Goal: Task Accomplishment & Management: Use online tool/utility

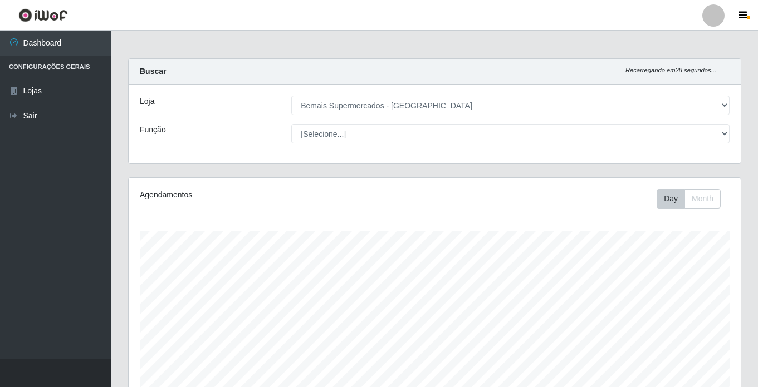
select select "250"
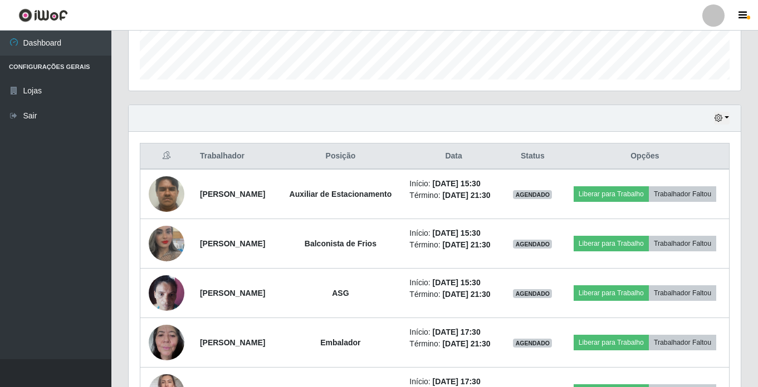
scroll to position [220, 0]
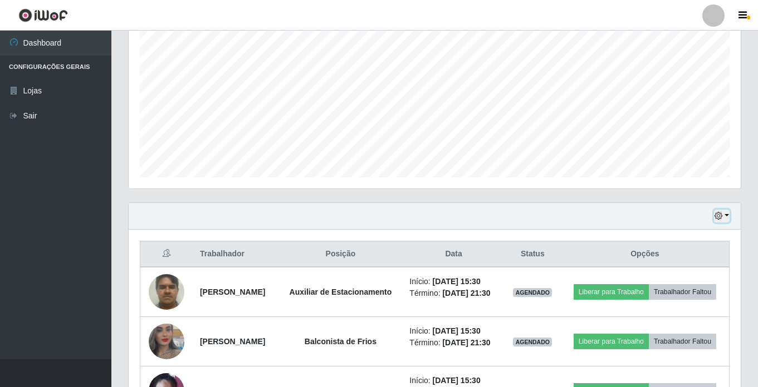
click at [726, 217] on button "button" at bounding box center [722, 216] width 16 height 13
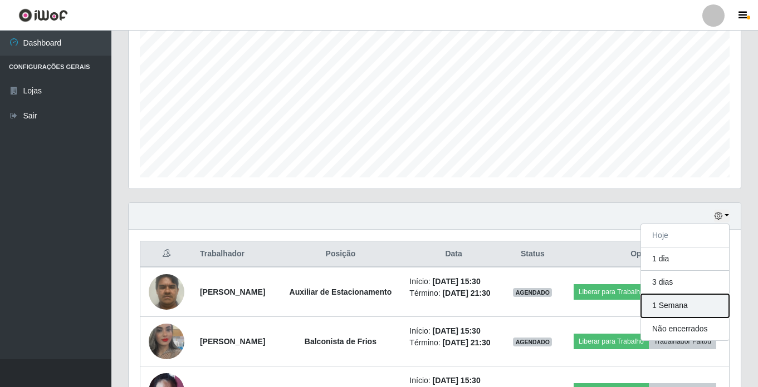
click at [680, 302] on button "1 Semana" at bounding box center [685, 305] width 88 height 23
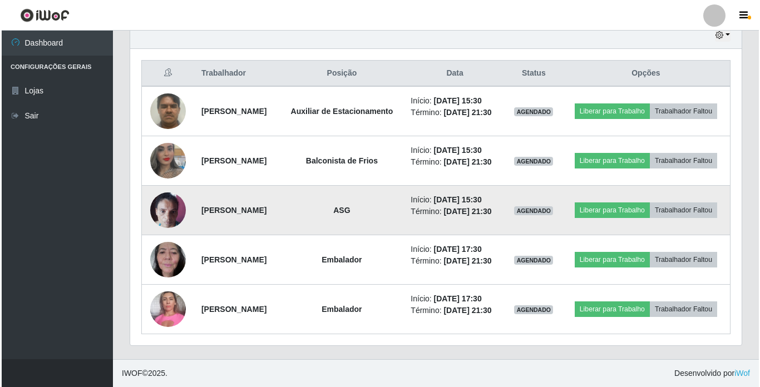
scroll to position [443, 0]
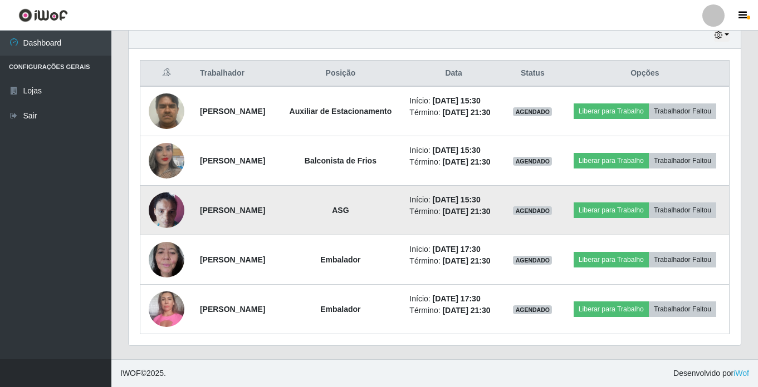
click at [169, 202] on img at bounding box center [167, 209] width 36 height 47
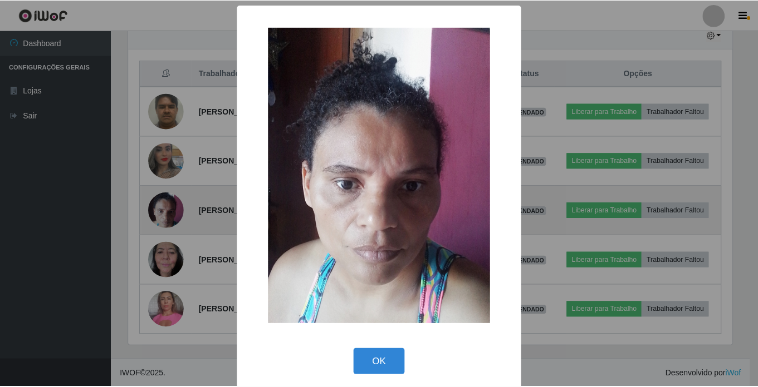
scroll to position [231, 606]
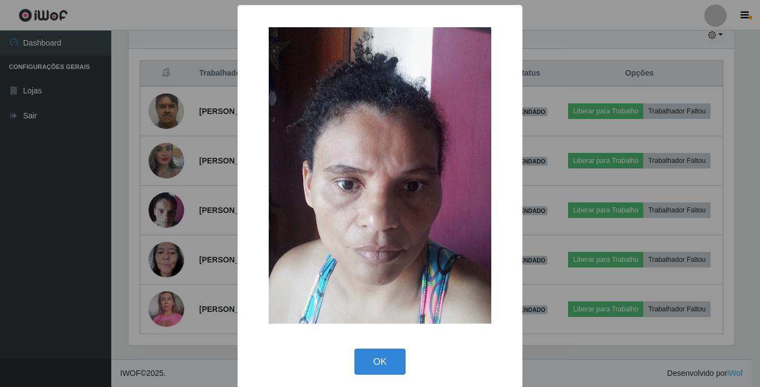
click at [376, 377] on div "OK Cancel" at bounding box center [380, 362] width 263 height 32
click at [382, 359] on button "OK" at bounding box center [381, 362] width 52 height 26
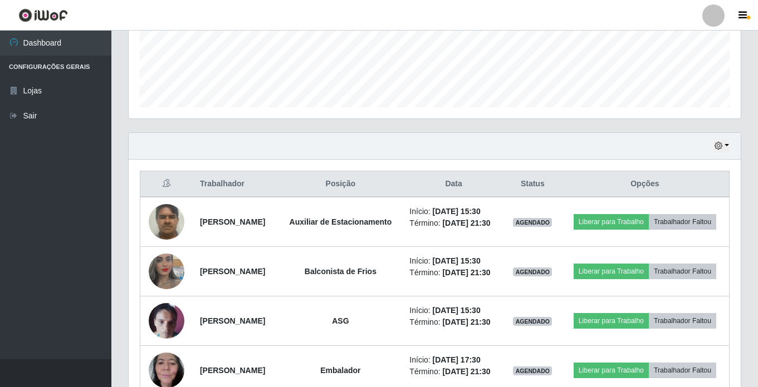
scroll to position [276, 0]
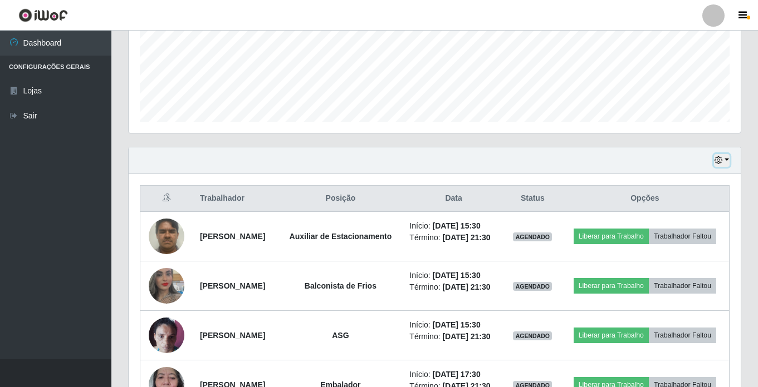
click at [718, 162] on icon "button" at bounding box center [718, 160] width 8 height 8
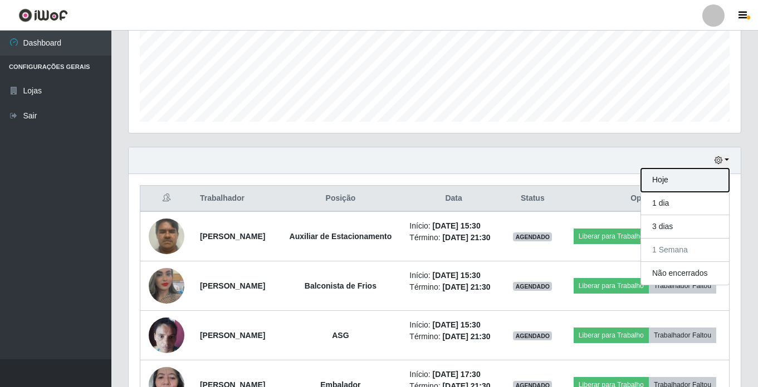
click at [714, 177] on button "Hoje" at bounding box center [685, 180] width 88 height 23
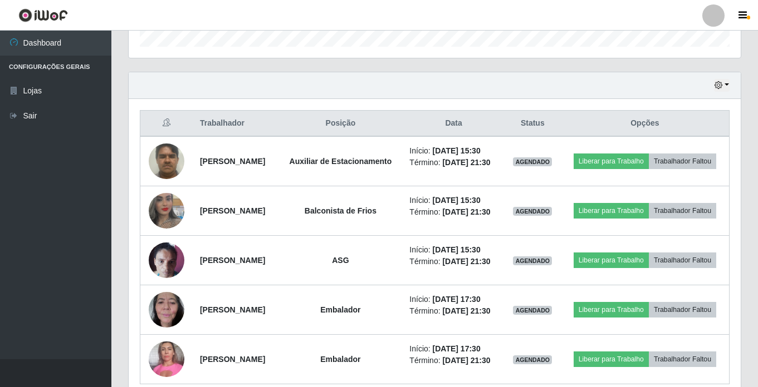
scroll to position [332, 0]
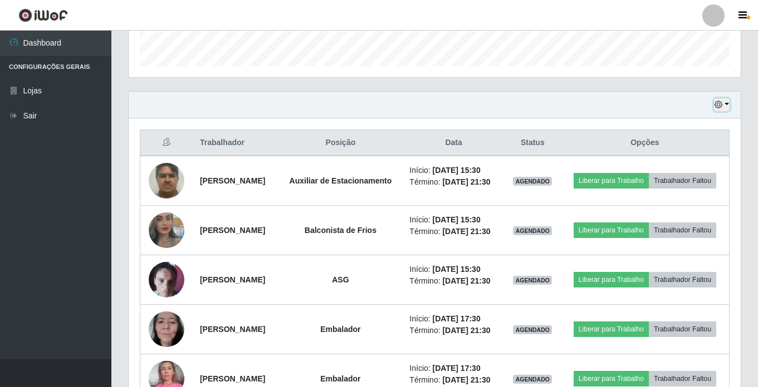
click at [723, 104] on button "button" at bounding box center [722, 105] width 16 height 13
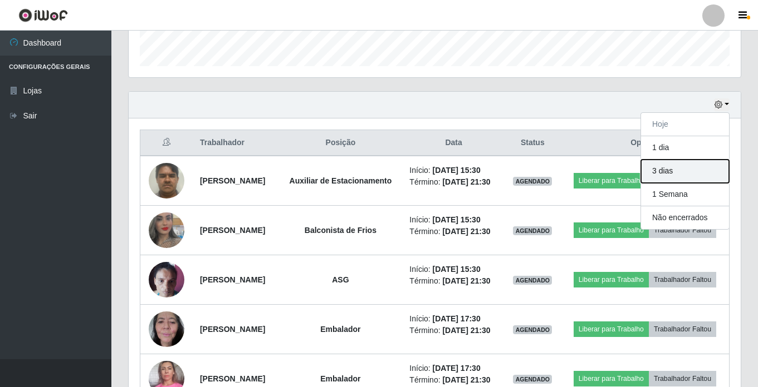
click at [694, 175] on button "3 dias" at bounding box center [685, 171] width 88 height 23
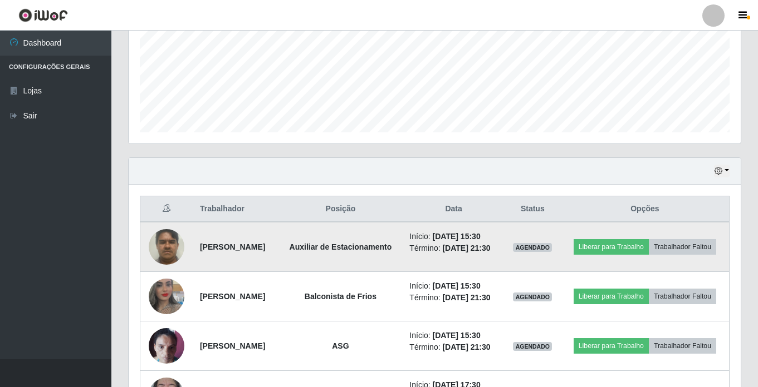
scroll to position [220, 0]
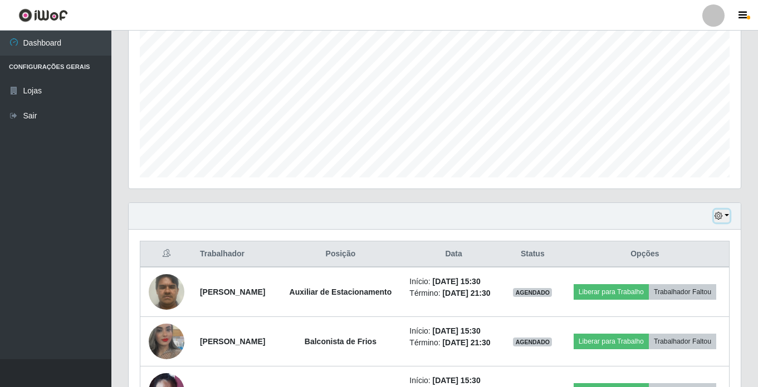
click at [714, 211] on button "button" at bounding box center [722, 216] width 16 height 13
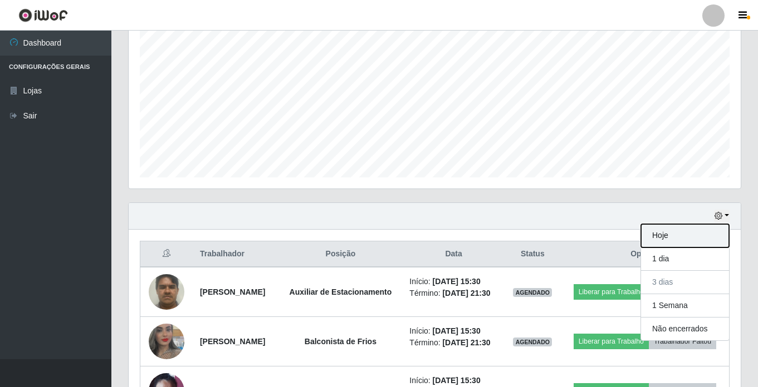
click at [681, 235] on button "Hoje" at bounding box center [685, 235] width 88 height 23
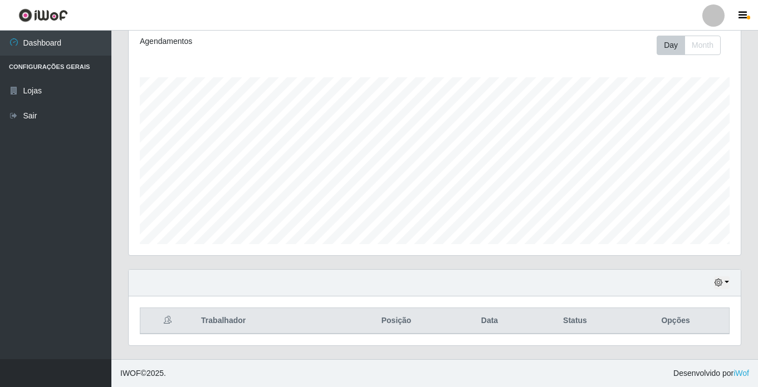
scroll to position [154, 0]
click at [718, 286] on icon "button" at bounding box center [718, 283] width 8 height 8
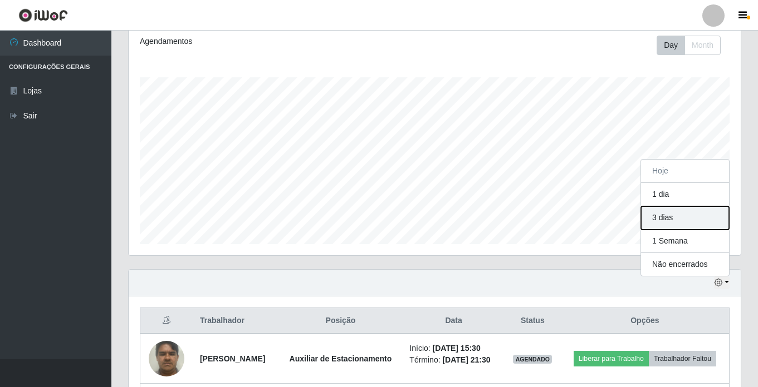
click at [671, 220] on button "3 dias" at bounding box center [685, 218] width 88 height 23
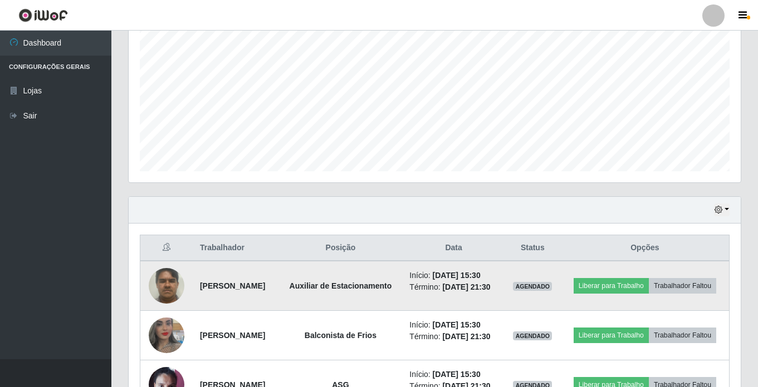
scroll to position [220, 0]
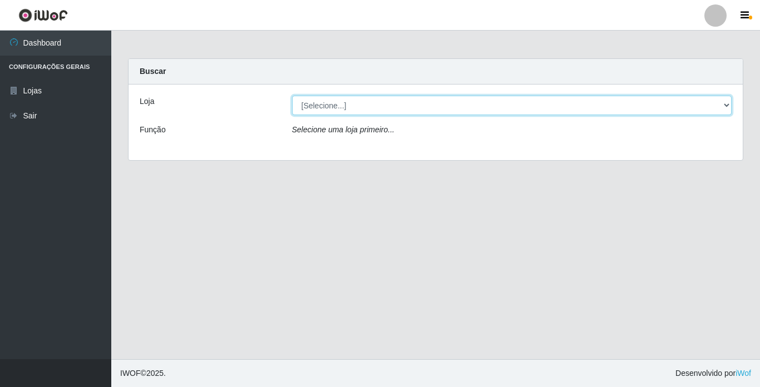
click at [349, 109] on select "[Selecione...] Bemais Supermercados - [GEOGRAPHIC_DATA]" at bounding box center [512, 105] width 440 height 19
select select "250"
click at [292, 96] on select "[Selecione...] Bemais Supermercados - [GEOGRAPHIC_DATA]" at bounding box center [512, 105] width 440 height 19
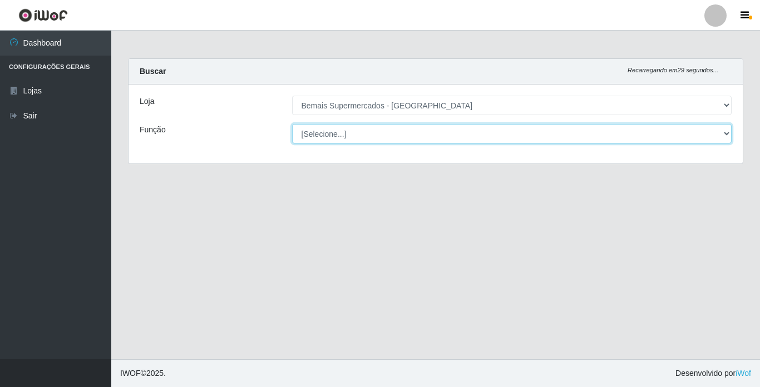
drag, startPoint x: 336, startPoint y: 134, endPoint x: 342, endPoint y: 144, distance: 11.7
click at [336, 134] on select "[Selecione...] ASG ASG + ASG ++ Auxiliar de Estacionamento Auxiliar de Estacion…" at bounding box center [512, 133] width 440 height 19
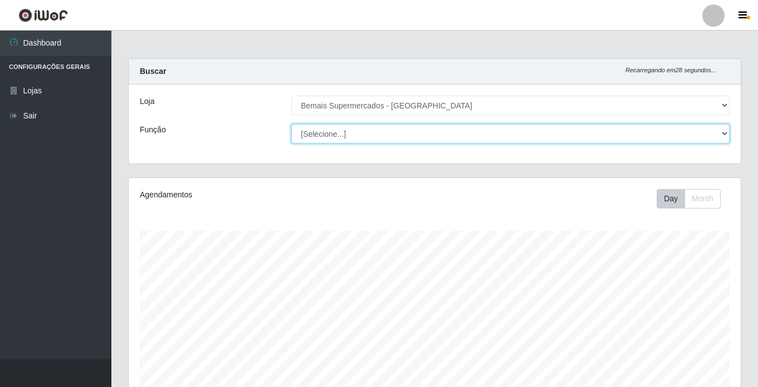
scroll to position [231, 612]
click at [291, 124] on select "[Selecione...] ASG ASG + ASG ++ Auxiliar de Estacionamento Auxiliar de Estacion…" at bounding box center [510, 133] width 438 height 19
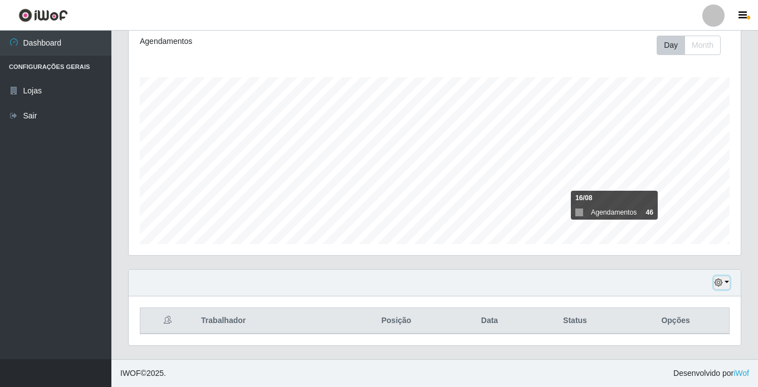
click at [716, 284] on icon "button" at bounding box center [718, 283] width 8 height 8
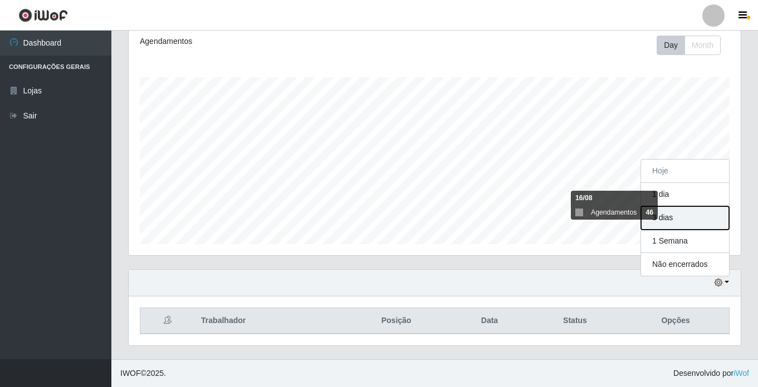
click at [666, 210] on button "3 dias" at bounding box center [685, 218] width 88 height 23
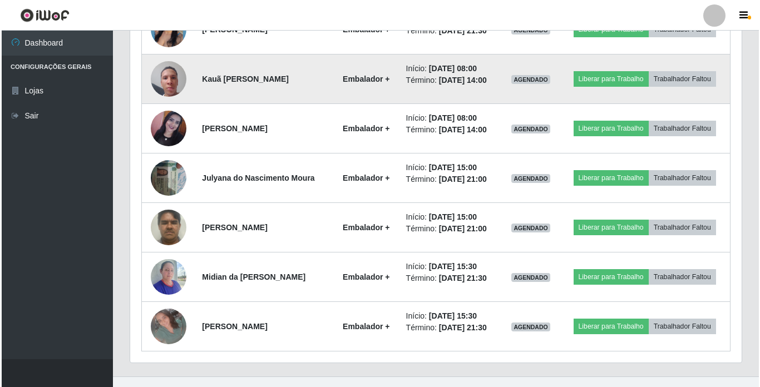
scroll to position [748, 0]
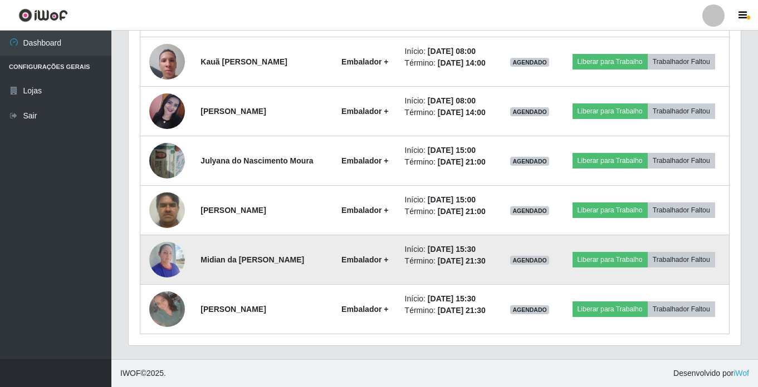
click at [167, 258] on img at bounding box center [167, 259] width 36 height 47
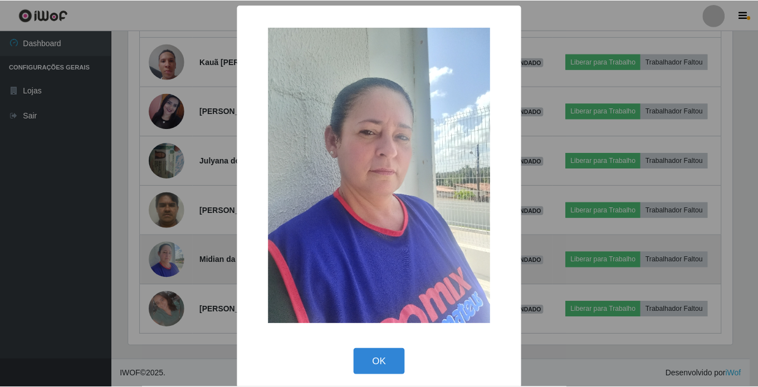
scroll to position [231, 606]
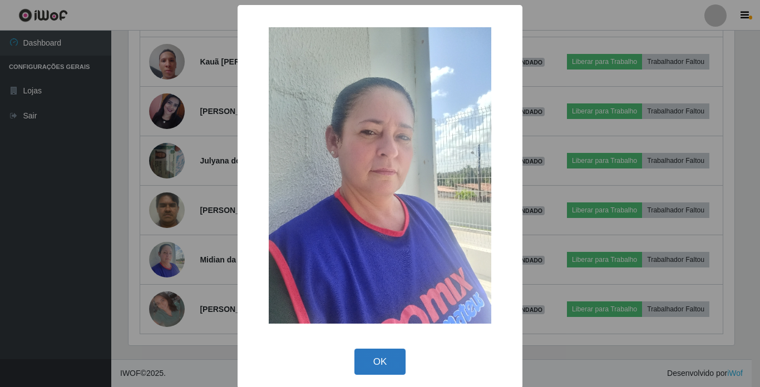
click at [381, 358] on button "OK" at bounding box center [381, 362] width 52 height 26
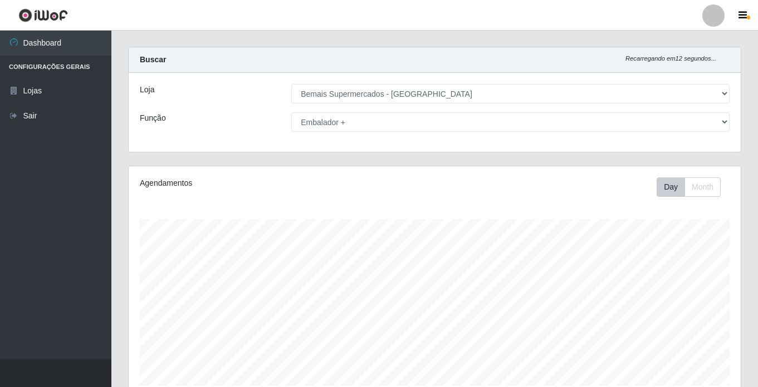
scroll to position [0, 0]
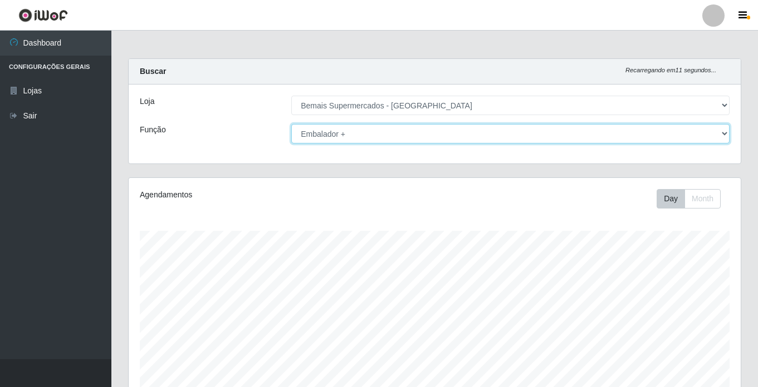
click at [367, 130] on select "[Selecione...] ASG ASG + ASG ++ Auxiliar de Estacionamento Auxiliar de Estacion…" at bounding box center [510, 133] width 438 height 19
click at [291, 124] on select "[Selecione...] ASG ASG + ASG ++ Auxiliar de Estacionamento Auxiliar de Estacion…" at bounding box center [510, 133] width 438 height 19
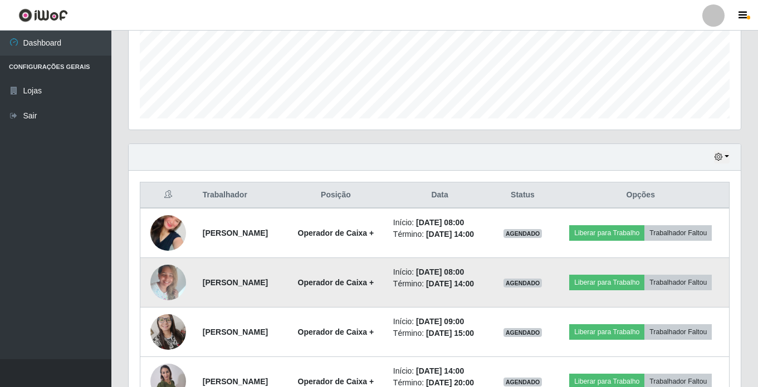
scroll to position [278, 0]
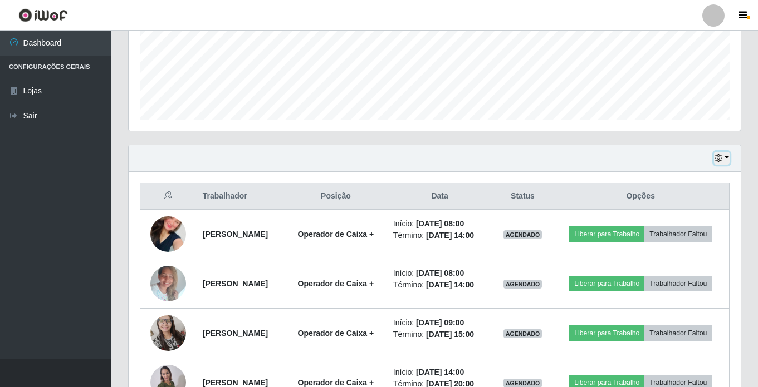
click at [715, 156] on icon "button" at bounding box center [718, 158] width 8 height 8
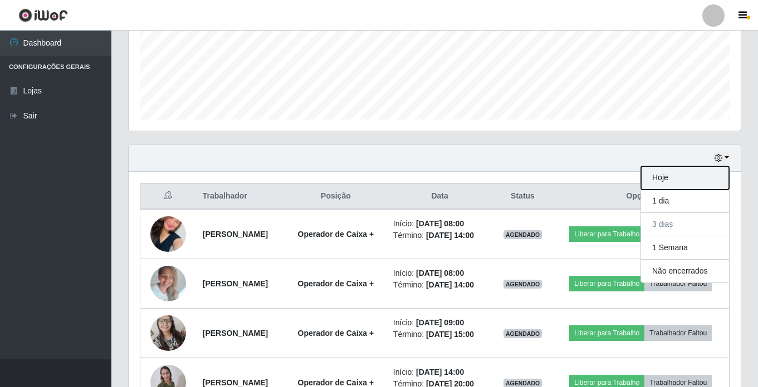
click at [660, 177] on button "Hoje" at bounding box center [685, 177] width 88 height 23
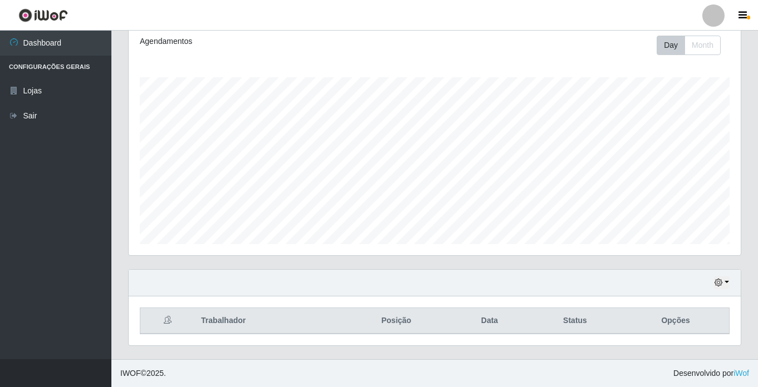
scroll to position [0, 0]
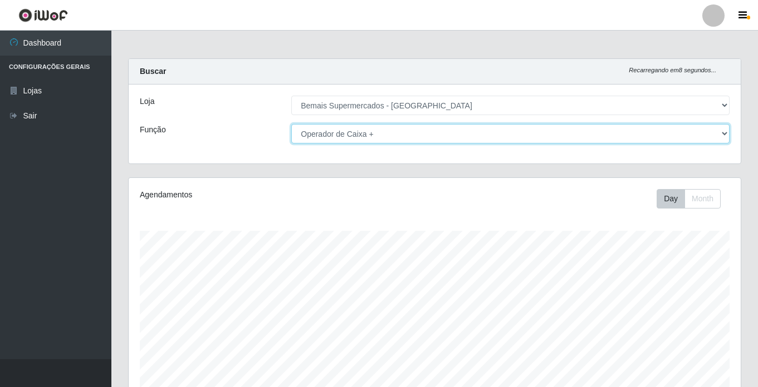
drag, startPoint x: 362, startPoint y: 129, endPoint x: 363, endPoint y: 137, distance: 8.4
click at [362, 129] on select "[Selecione...] ASG ASG + ASG ++ Auxiliar de Estacionamento Auxiliar de Estacion…" at bounding box center [510, 133] width 438 height 19
select select "[Selecione...]"
click at [291, 124] on select "[Selecione...] ASG ASG + ASG ++ Auxiliar de Estacionamento Auxiliar de Estacion…" at bounding box center [510, 133] width 438 height 19
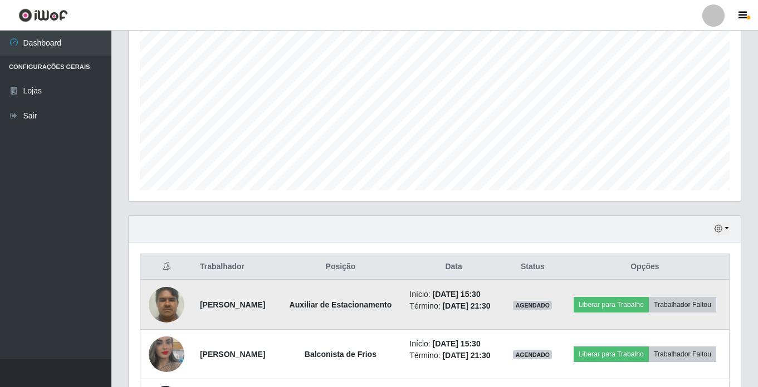
scroll to position [220, 0]
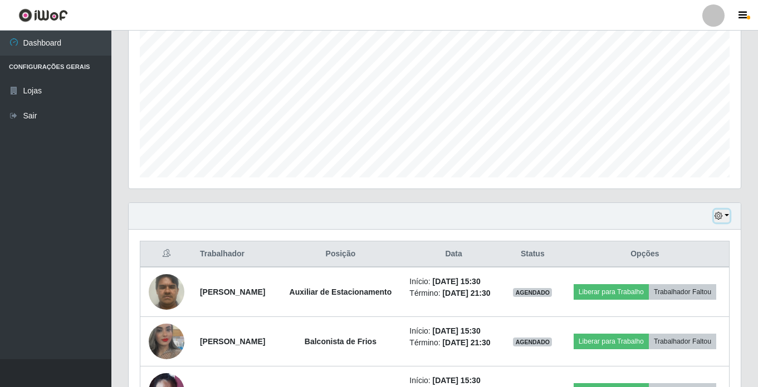
click at [724, 216] on button "button" at bounding box center [722, 216] width 16 height 13
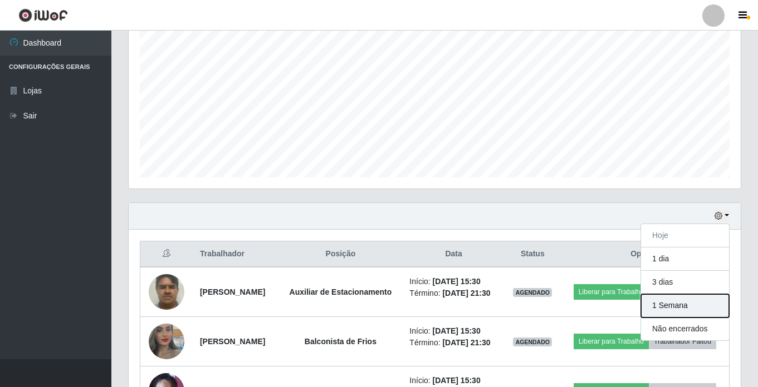
click at [712, 303] on button "1 Semana" at bounding box center [685, 305] width 88 height 23
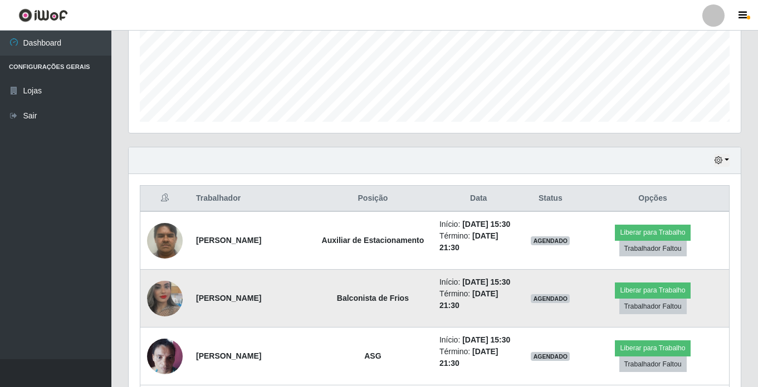
scroll to position [293, 0]
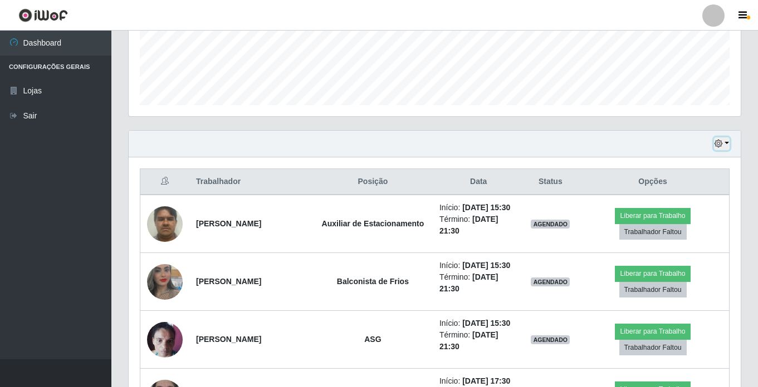
click at [721, 143] on icon "button" at bounding box center [718, 144] width 8 height 8
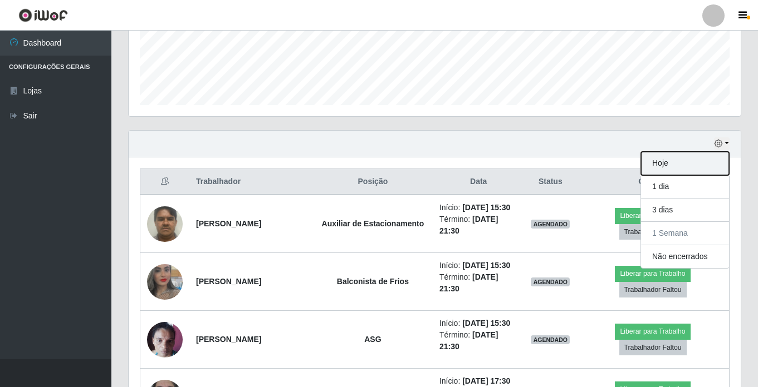
click at [689, 157] on button "Hoje" at bounding box center [685, 163] width 88 height 23
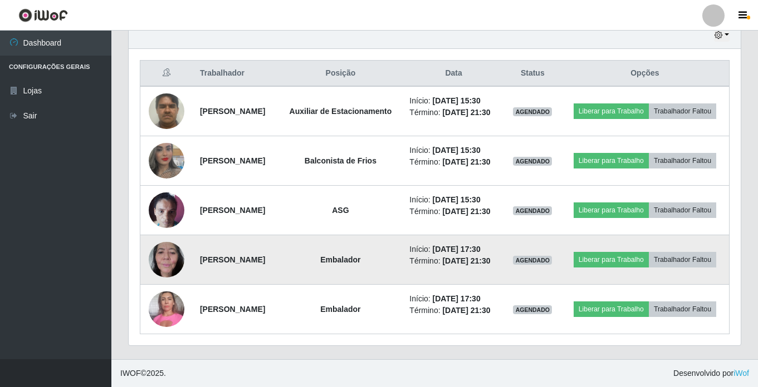
scroll to position [387, 0]
